Goal: Transaction & Acquisition: Purchase product/service

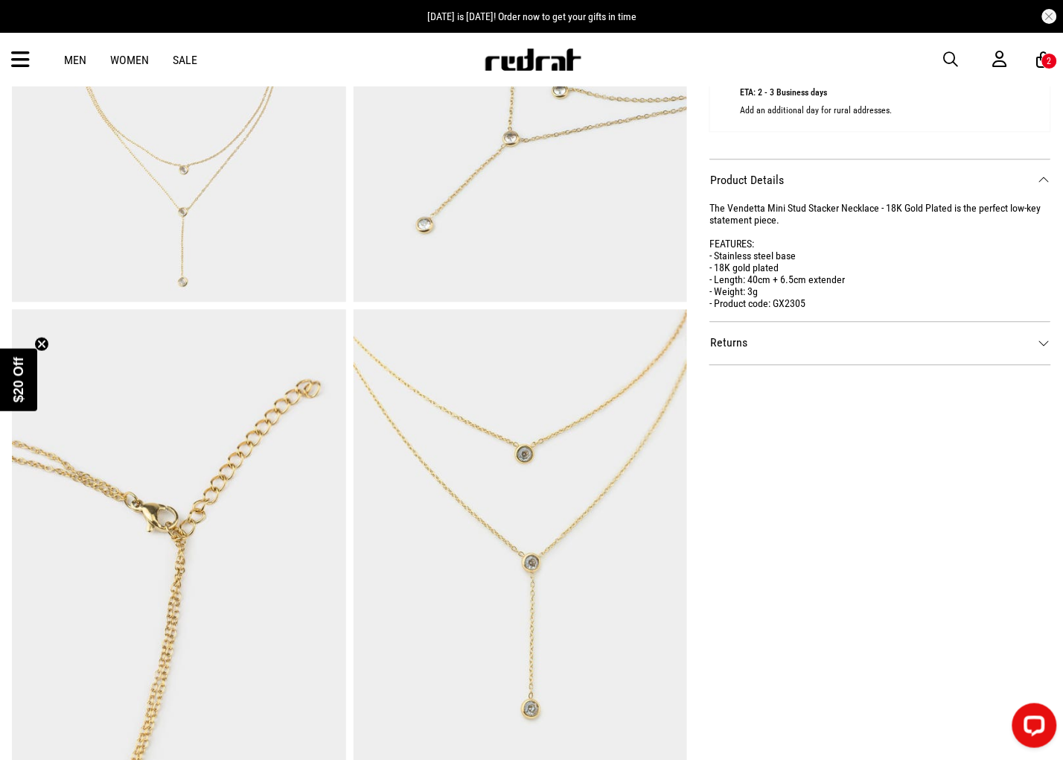
click at [899, 462] on div "SHARE Vendetta Mini Stud Stacker Necklace - 18k Gold Plated Style Code: 61207 $…" at bounding box center [869, 75] width 364 height 1405
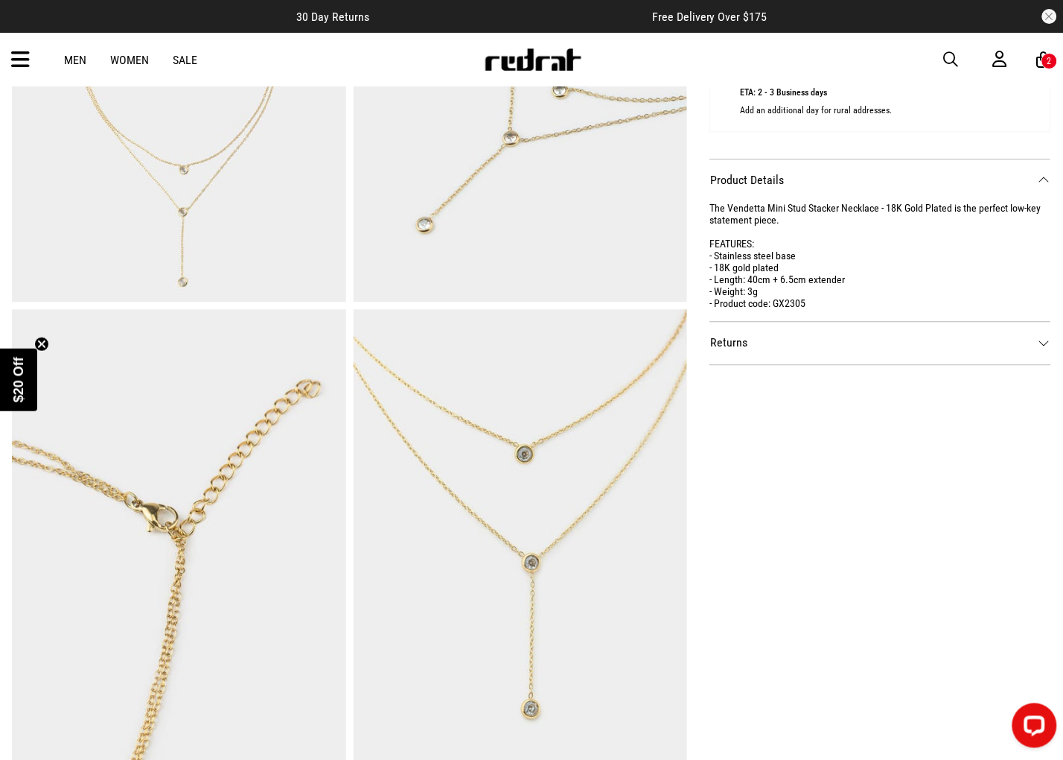
click at [952, 54] on span "button" at bounding box center [951, 60] width 15 height 18
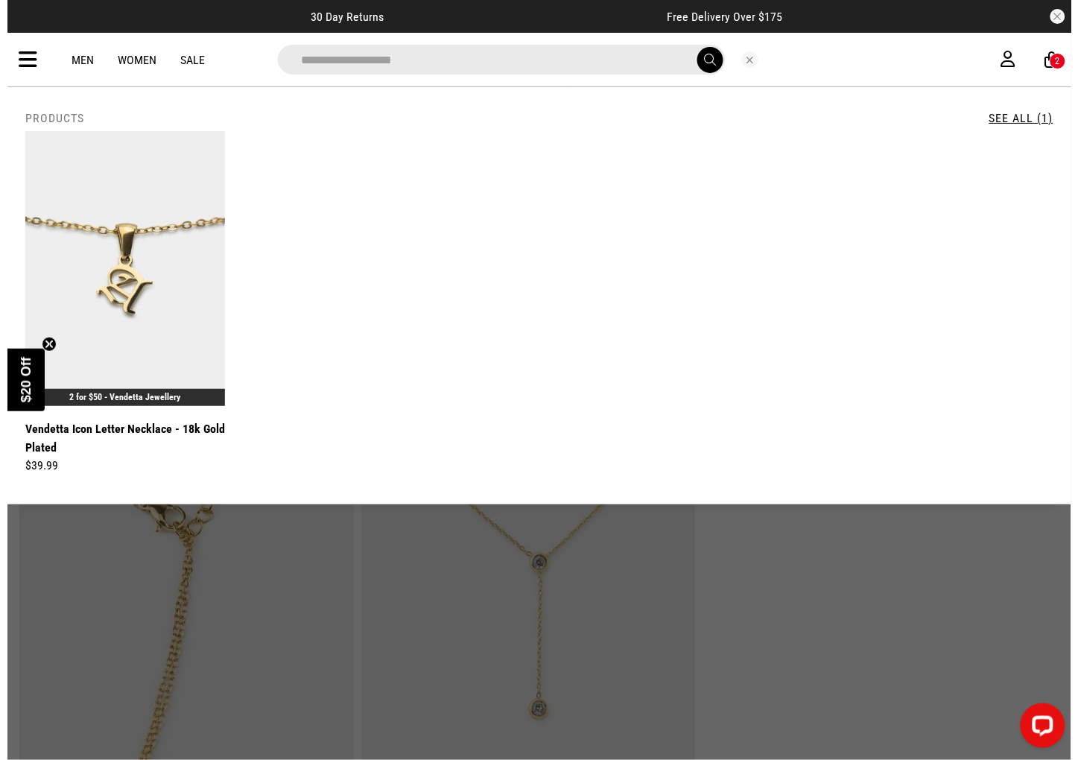
scroll to position [772, 0]
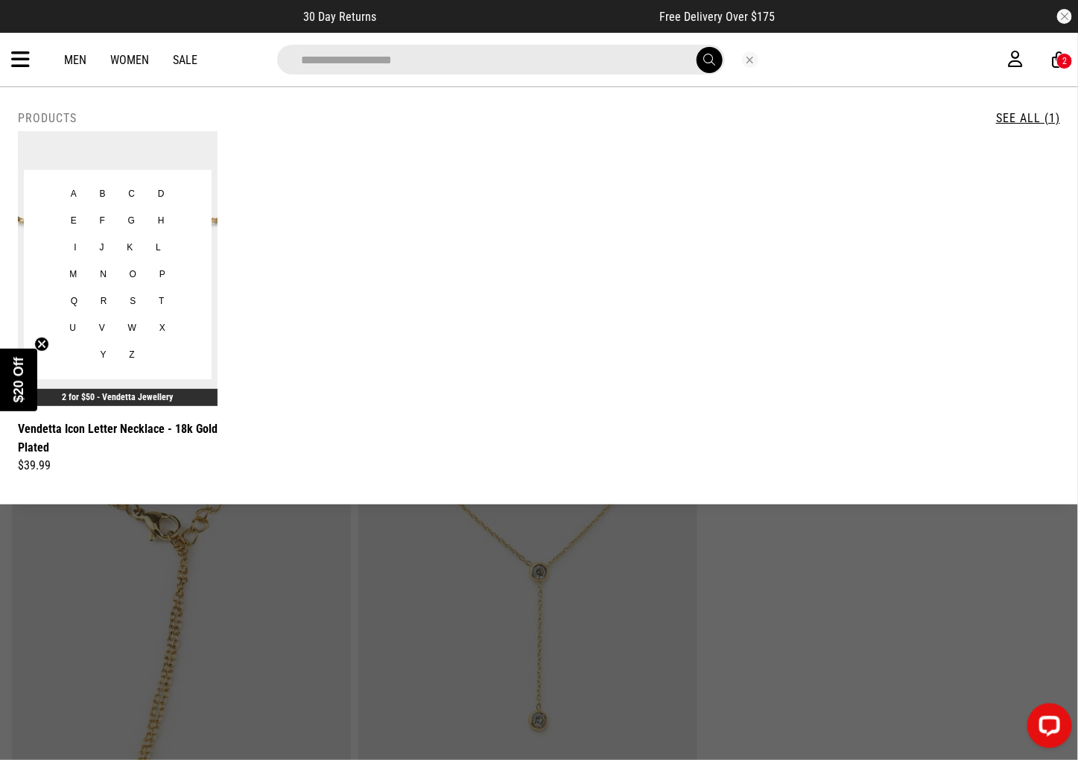
type input "**********"
click at [200, 334] on div "A B C D E F G H I J K L M N O P Q R S T U V W X Y Z" at bounding box center [118, 275] width 188 height 210
click at [98, 430] on link "Vendetta Icon Letter Necklace - 18k Gold Plated" at bounding box center [118, 437] width 200 height 37
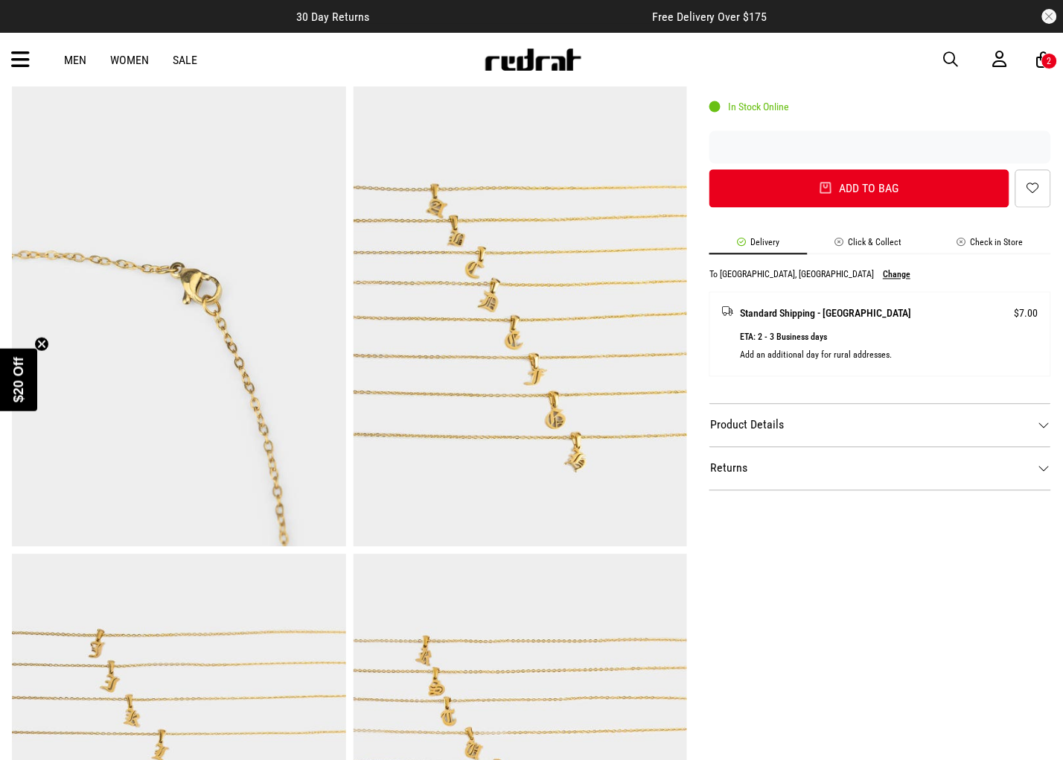
scroll to position [561, 0]
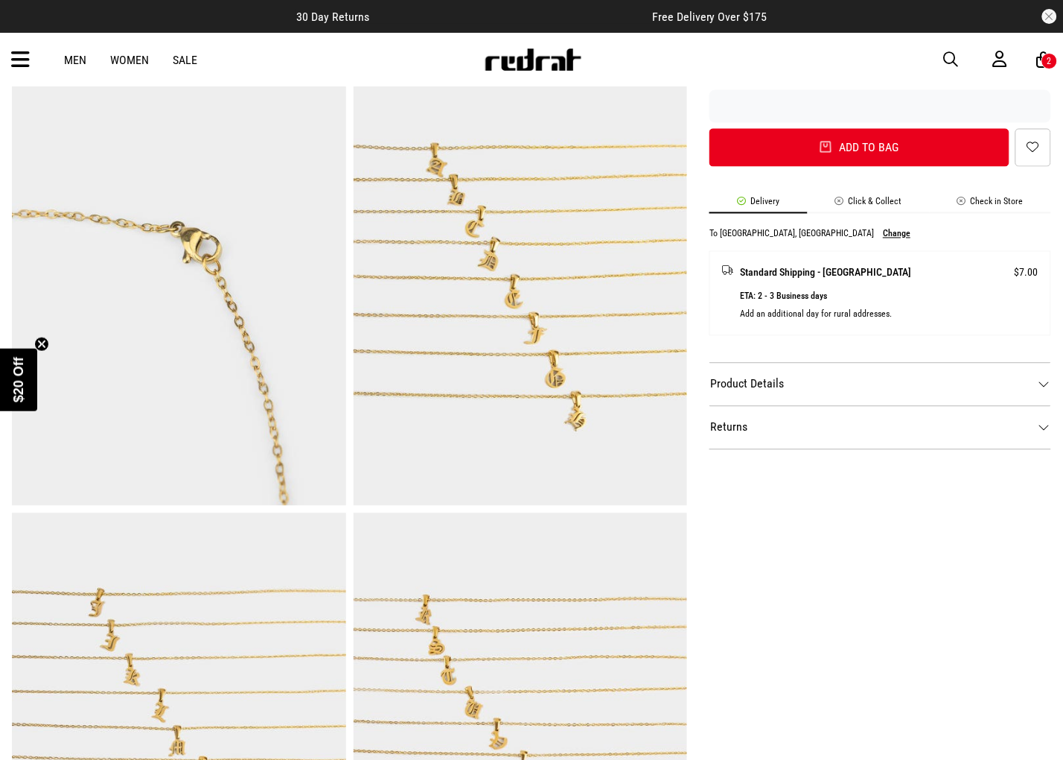
click at [770, 381] on dt "Product Details" at bounding box center [881, 384] width 342 height 43
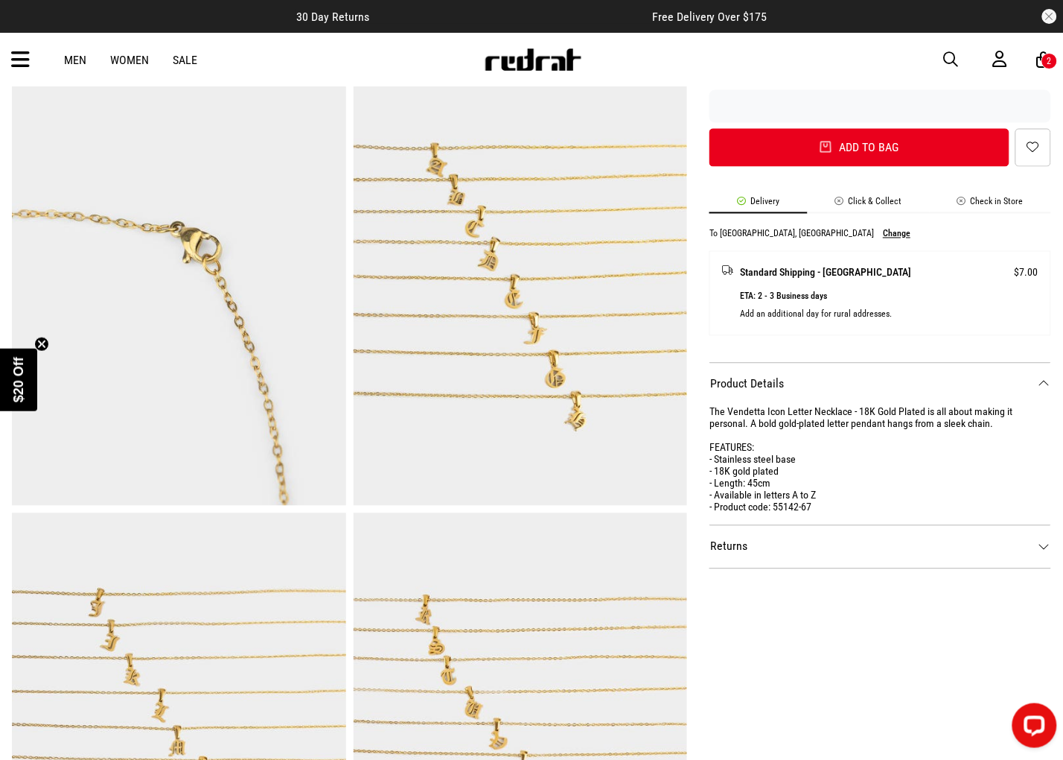
scroll to position [0, 0]
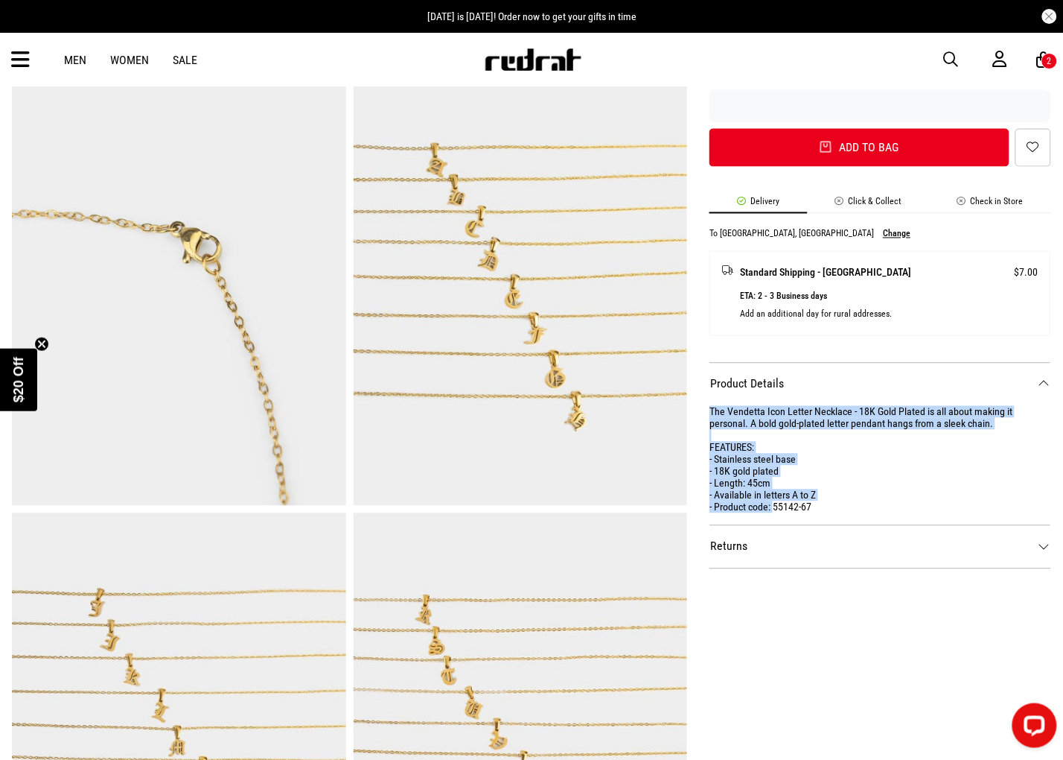
drag, startPoint x: 775, startPoint y: 509, endPoint x: 690, endPoint y: 417, distance: 125.4
click at [690, 417] on div "SHARE Vendetta Icon Letter Necklace - 18k Gold Plated Style Code: 61208 $39.99 …" at bounding box center [869, 279] width 364 height 1405
copy div "The Vendetta Icon Letter Necklace - 18K Gold Plated is all about making it pers…"
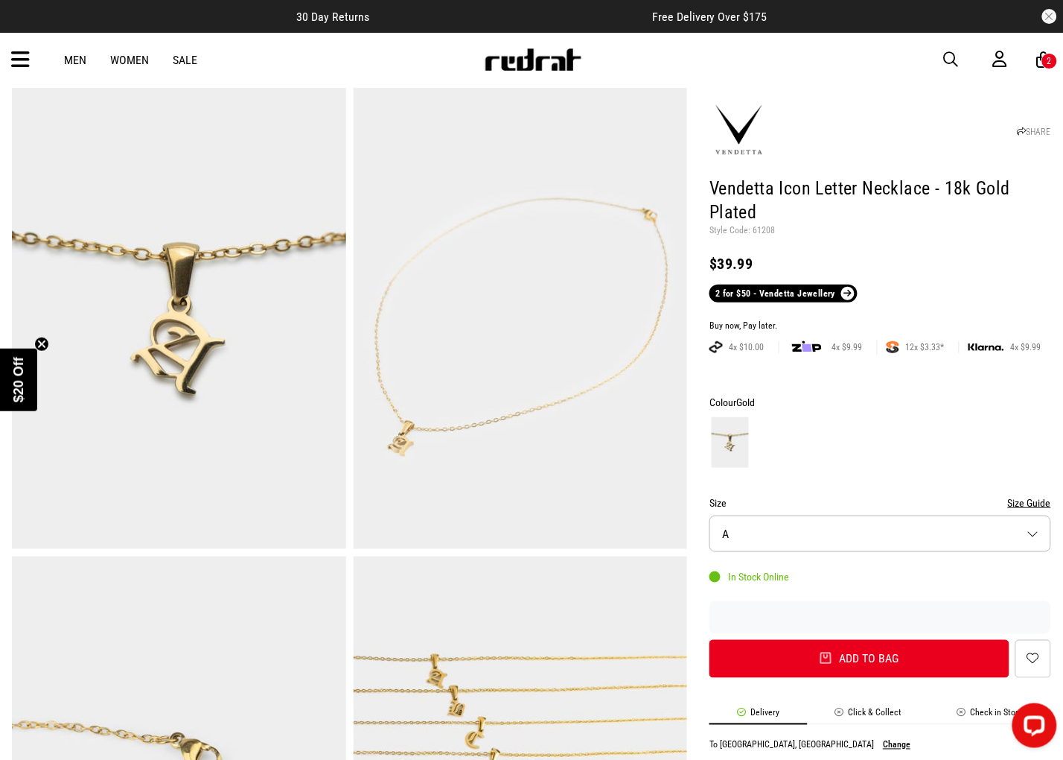
scroll to position [30, 0]
